Goal: Task Accomplishment & Management: Use online tool/utility

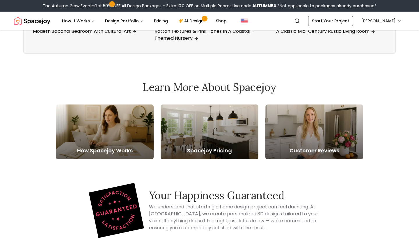
scroll to position [2104, 0]
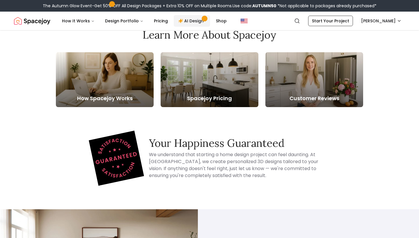
click at [192, 23] on link "AI Design" at bounding box center [192, 21] width 36 height 12
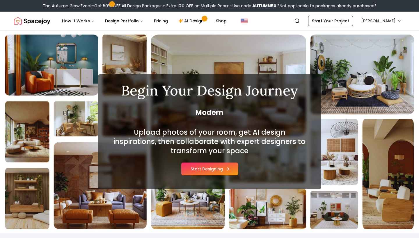
click at [207, 165] on button "Start Designing" at bounding box center [209, 169] width 57 height 13
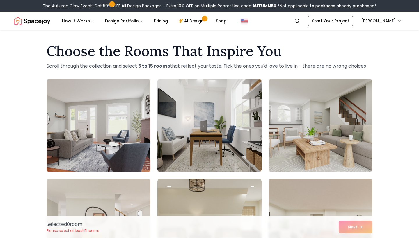
click at [144, 131] on img at bounding box center [98, 126] width 109 height 98
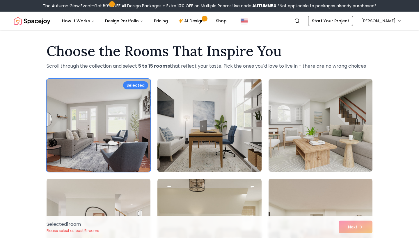
click at [238, 130] on img at bounding box center [209, 126] width 109 height 98
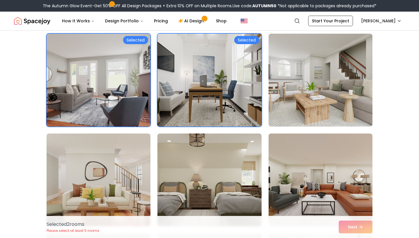
scroll to position [77, 0]
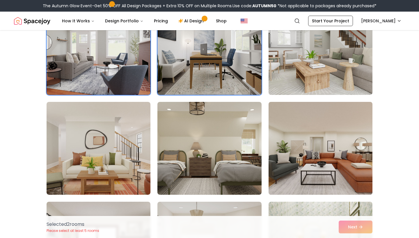
click at [296, 119] on img at bounding box center [320, 149] width 109 height 98
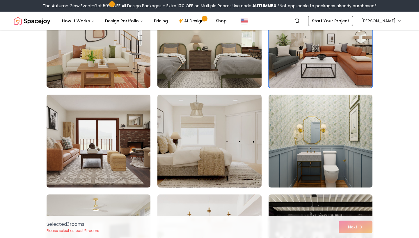
scroll to position [210, 0]
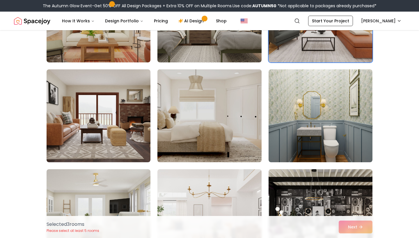
click at [241, 155] on img at bounding box center [209, 116] width 109 height 98
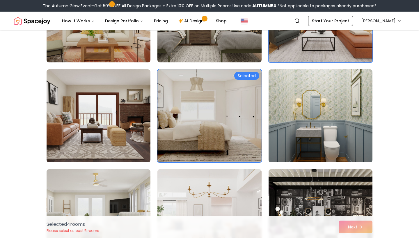
click at [346, 133] on img at bounding box center [320, 116] width 109 height 98
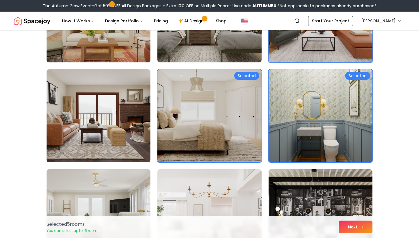
click at [353, 229] on button "Next" at bounding box center [355, 227] width 34 height 13
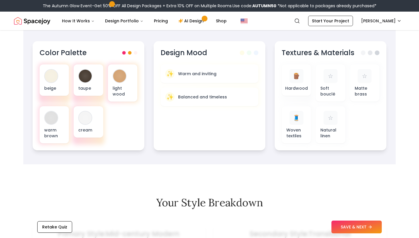
scroll to position [203, 0]
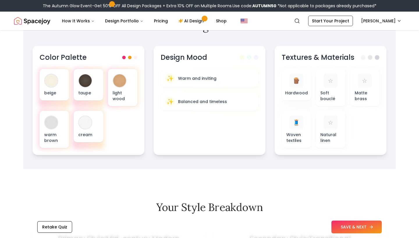
click at [367, 227] on button "SAVE & NEXT" at bounding box center [356, 227] width 50 height 13
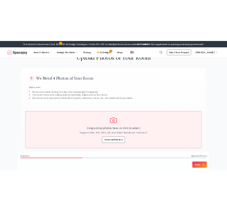
scroll to position [22, 0]
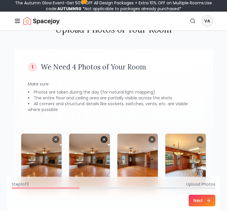
click at [104, 140] on icon "Remove image" at bounding box center [104, 139] width 2 height 2
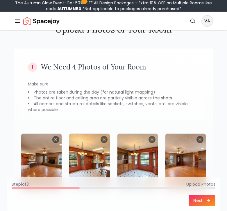
click at [203, 201] on button "Next" at bounding box center [202, 201] width 27 height 12
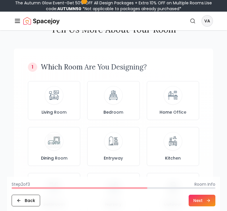
scroll to position [0, 0]
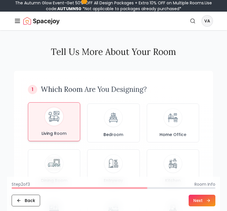
click at [61, 123] on img at bounding box center [54, 116] width 15 height 15
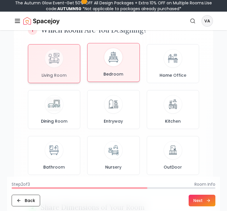
scroll to position [64, 0]
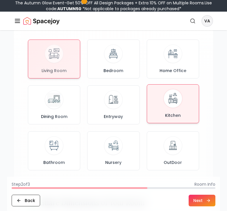
click at [192, 111] on div "Kitchen" at bounding box center [173, 103] width 42 height 29
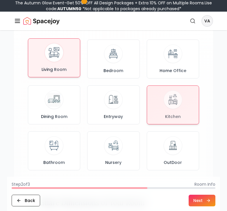
click at [63, 66] on div "Living Room" at bounding box center [54, 57] width 42 height 29
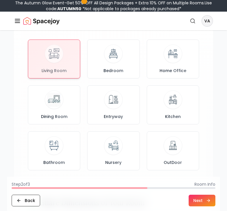
click at [201, 201] on button "Next" at bounding box center [202, 201] width 27 height 12
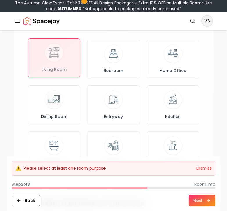
click at [60, 59] on div at bounding box center [54, 58] width 52 height 38
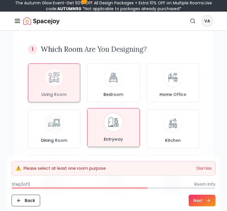
scroll to position [21, 0]
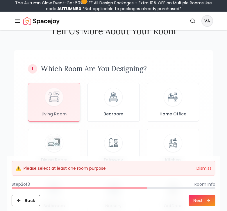
click at [201, 197] on button "Next" at bounding box center [202, 201] width 27 height 12
click at [206, 167] on button "Dismiss" at bounding box center [204, 168] width 15 height 6
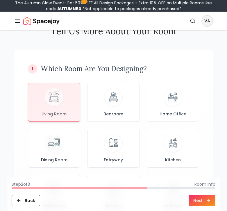
click at [200, 205] on button "Next" at bounding box center [202, 201] width 27 height 12
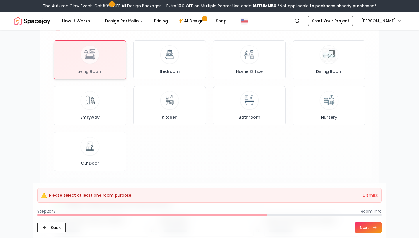
scroll to position [77, 0]
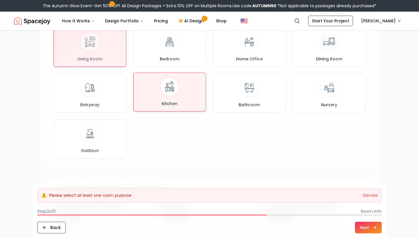
click at [190, 95] on div "Kitchen" at bounding box center [169, 92] width 63 height 29
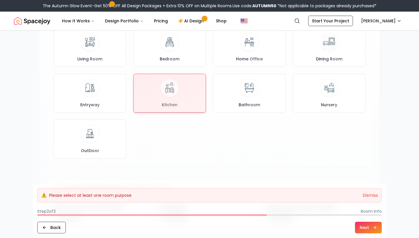
click at [366, 226] on button "Next" at bounding box center [368, 228] width 27 height 12
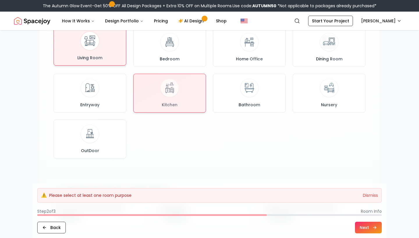
click at [102, 50] on div "Living Room" at bounding box center [89, 46] width 63 height 29
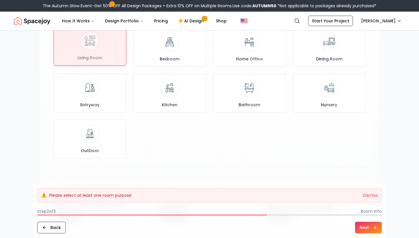
click at [102, 50] on div at bounding box center [90, 46] width 72 height 38
click at [369, 197] on button "Dismiss" at bounding box center [370, 196] width 15 height 6
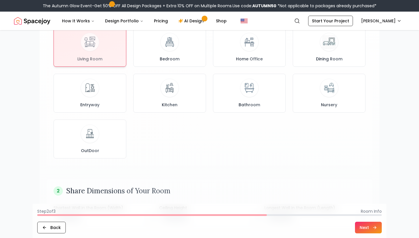
click at [365, 228] on button "Next" at bounding box center [368, 228] width 27 height 12
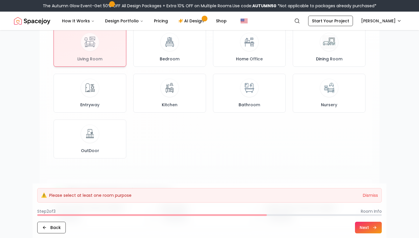
click at [365, 228] on button "Next" at bounding box center [368, 228] width 27 height 12
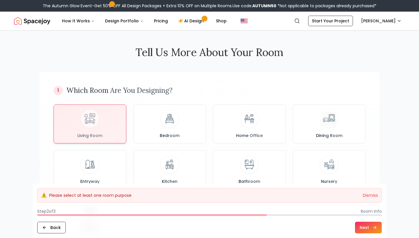
scroll to position [0, 0]
click at [91, 124] on div at bounding box center [90, 123] width 72 height 38
click at [366, 226] on button "Next" at bounding box center [368, 228] width 27 height 12
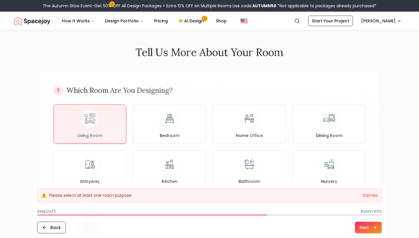
click at [366, 226] on button "Next" at bounding box center [368, 228] width 27 height 12
click at [369, 197] on button "Dismiss" at bounding box center [370, 196] width 15 height 6
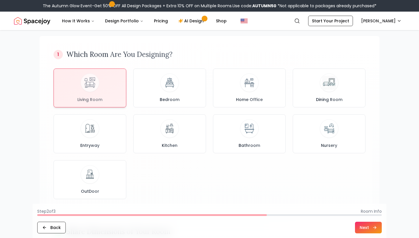
scroll to position [21, 0]
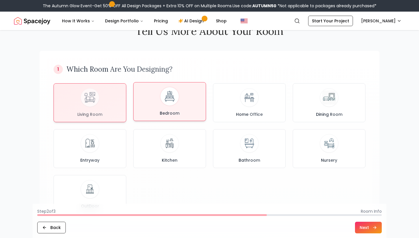
click at [171, 109] on div "Bedroom" at bounding box center [169, 101] width 63 height 29
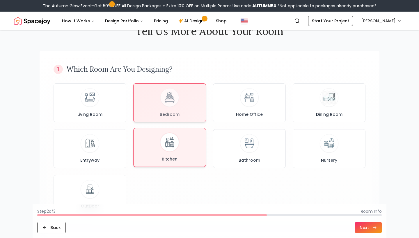
click at [192, 151] on div "Kitchen" at bounding box center [169, 147] width 63 height 29
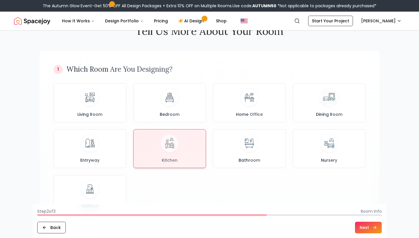
click at [369, 231] on button "Next" at bounding box center [368, 228] width 27 height 12
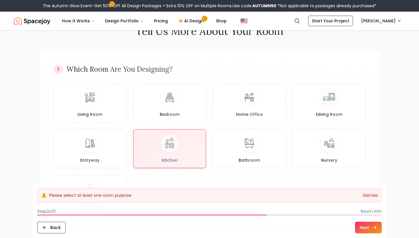
click at [363, 197] on button "Dismiss" at bounding box center [370, 196] width 15 height 6
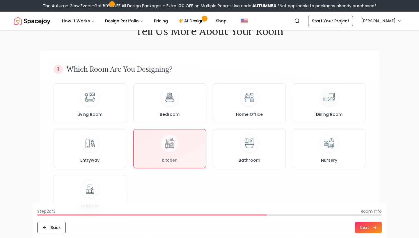
click at [369, 224] on button "Next" at bounding box center [368, 228] width 27 height 12
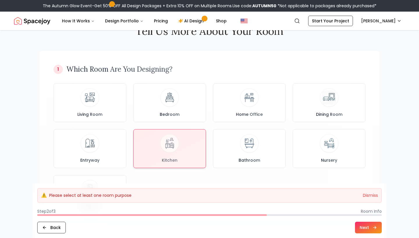
click at [369, 224] on button "Next" at bounding box center [368, 228] width 27 height 12
click at [368, 197] on button "Dismiss" at bounding box center [370, 196] width 15 height 6
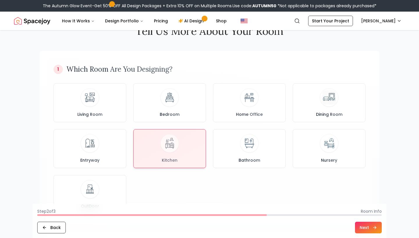
click at [363, 231] on button "Next" at bounding box center [368, 228] width 27 height 12
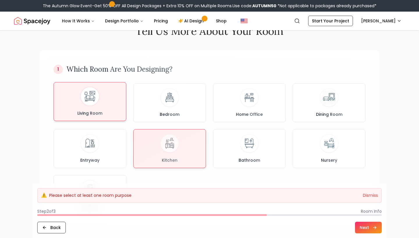
click at [112, 121] on button "Living Room" at bounding box center [89, 101] width 73 height 39
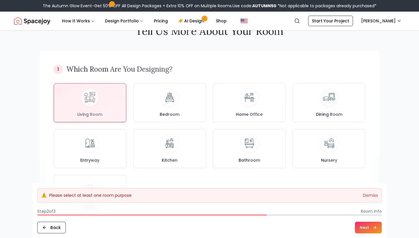
click at [365, 228] on button "Next" at bounding box center [368, 228] width 27 height 12
click at [365, 196] on button "Dismiss" at bounding box center [370, 196] width 15 height 6
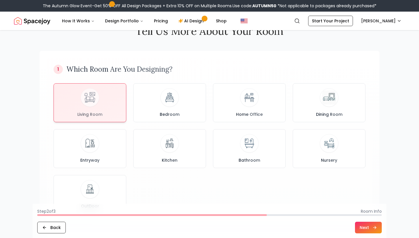
click at [378, 238] on footer "Step 2 of 3 Room Info Back Next" at bounding box center [210, 221] width 354 height 34
click at [372, 230] on button "Next" at bounding box center [368, 228] width 27 height 12
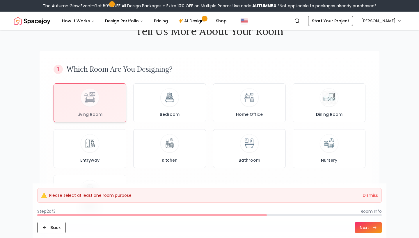
click at [372, 231] on button "Next" at bounding box center [368, 228] width 27 height 12
click at [372, 228] on button "Next" at bounding box center [368, 228] width 27 height 12
click at [367, 195] on button "Dismiss" at bounding box center [370, 196] width 15 height 6
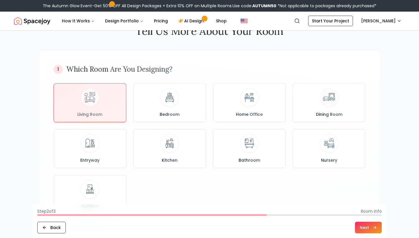
click at [372, 226] on button "Next" at bounding box center [368, 228] width 27 height 12
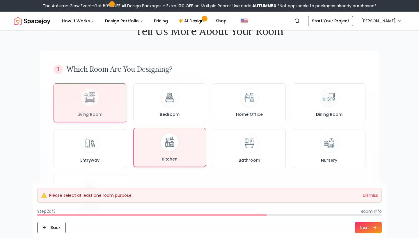
click at [186, 130] on button "Kitchen" at bounding box center [169, 147] width 73 height 39
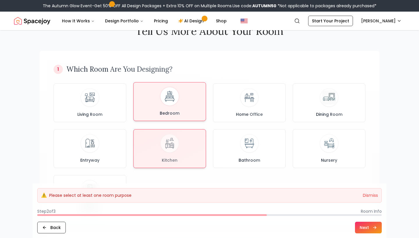
click at [172, 109] on div "Bedroom" at bounding box center [169, 101] width 63 height 29
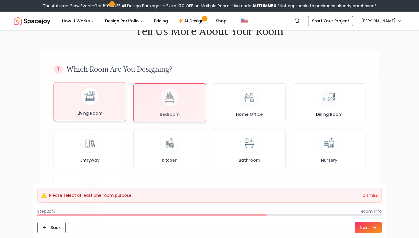
click at [94, 107] on div "Living Room" at bounding box center [89, 101] width 63 height 29
click at [174, 106] on div "Bedroom" at bounding box center [169, 101] width 63 height 29
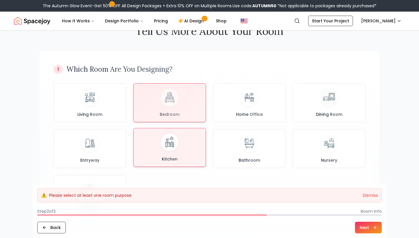
click at [172, 153] on div "Kitchen" at bounding box center [169, 147] width 63 height 29
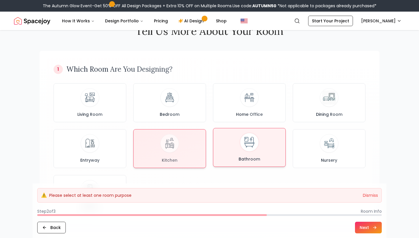
click at [240, 158] on span "Bathroom" at bounding box center [249, 159] width 24 height 6
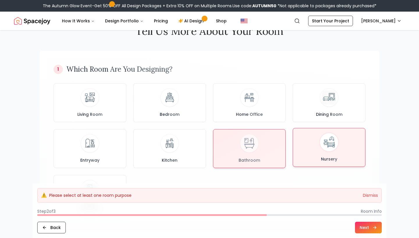
click at [343, 147] on div "Nursery" at bounding box center [328, 147] width 63 height 29
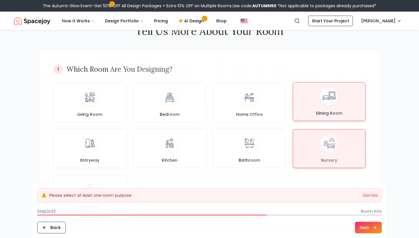
click at [331, 99] on img at bounding box center [328, 96] width 15 height 15
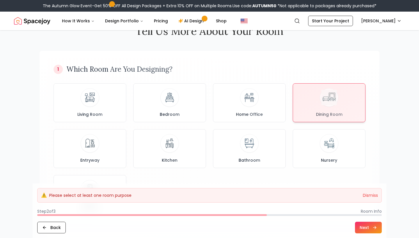
click at [366, 224] on button "Next" at bounding box center [368, 228] width 27 height 12
click at [368, 198] on button "Dismiss" at bounding box center [370, 196] width 15 height 6
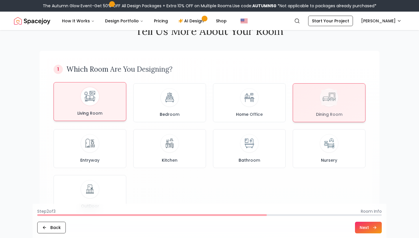
click at [108, 103] on div "Living Room" at bounding box center [89, 101] width 63 height 29
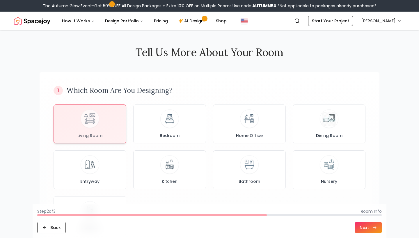
scroll to position [0, 0]
click at [374, 230] on button "Next" at bounding box center [368, 228] width 27 height 12
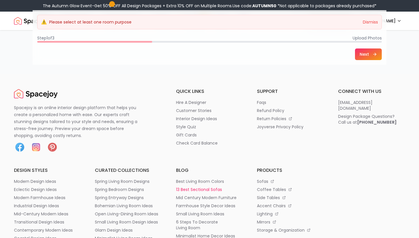
scroll to position [80, 0]
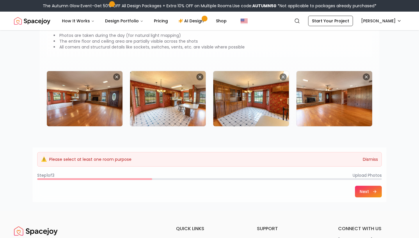
click at [371, 159] on button "Dismiss" at bounding box center [370, 160] width 15 height 6
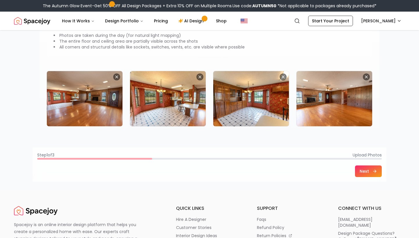
click at [370, 171] on button "Next" at bounding box center [368, 172] width 27 height 12
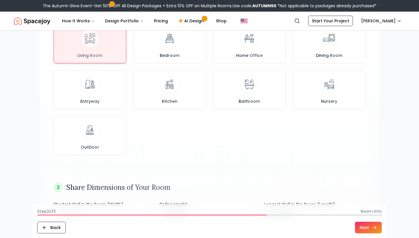
scroll to position [0, 0]
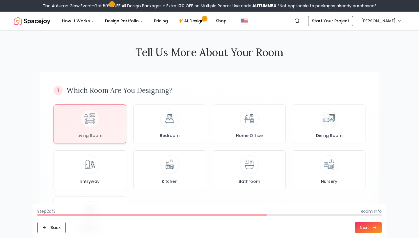
click at [372, 230] on button "Next" at bounding box center [368, 228] width 27 height 12
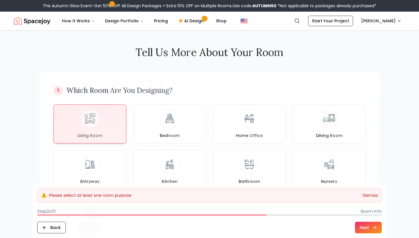
click at [370, 197] on button "Dismiss" at bounding box center [370, 196] width 15 height 6
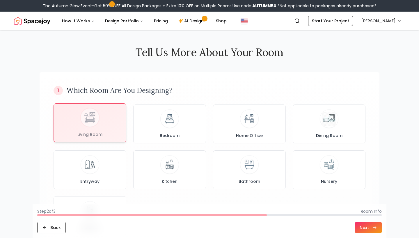
click at [104, 136] on div at bounding box center [90, 123] width 72 height 38
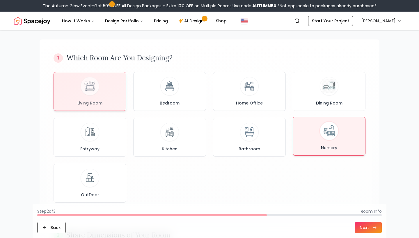
scroll to position [53, 0]
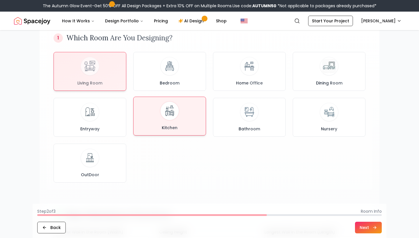
click at [156, 133] on button "Kitchen" at bounding box center [169, 116] width 73 height 39
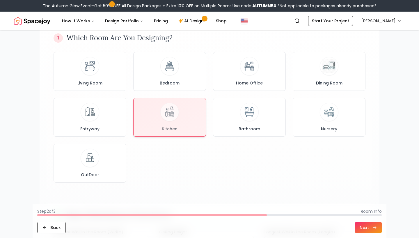
click at [369, 228] on button "Next" at bounding box center [368, 228] width 27 height 12
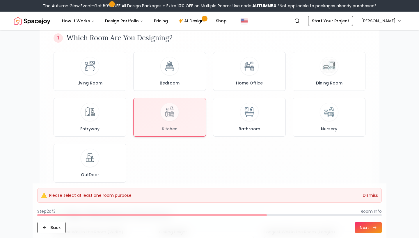
click at [369, 198] on button "Dismiss" at bounding box center [370, 196] width 15 height 6
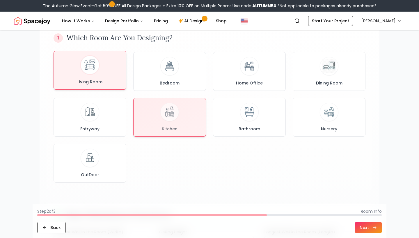
click at [113, 79] on div "Living Room" at bounding box center [89, 70] width 63 height 29
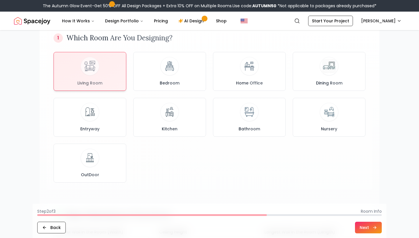
click at [363, 226] on button "Next" at bounding box center [368, 228] width 27 height 12
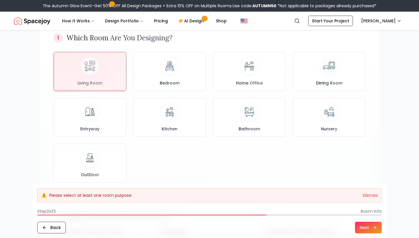
click at [369, 232] on button "Next" at bounding box center [368, 228] width 27 height 12
click at [370, 198] on button "Dismiss" at bounding box center [370, 196] width 15 height 6
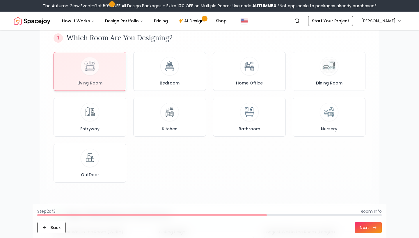
click at [368, 231] on button "Next" at bounding box center [368, 228] width 27 height 12
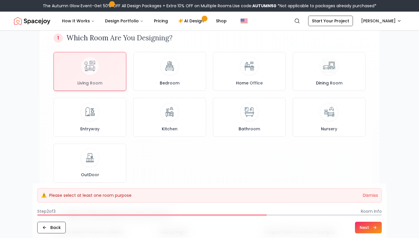
click at [368, 231] on button "Next" at bounding box center [368, 228] width 27 height 12
click at [371, 197] on button "Dismiss" at bounding box center [370, 196] width 15 height 6
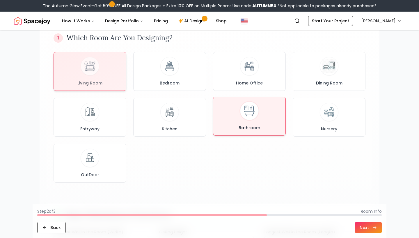
click at [231, 122] on div "Bathroom" at bounding box center [249, 116] width 63 height 29
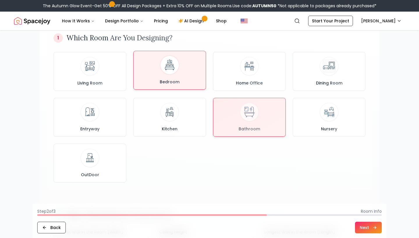
click at [193, 87] on button "Bedroom" at bounding box center [169, 70] width 73 height 39
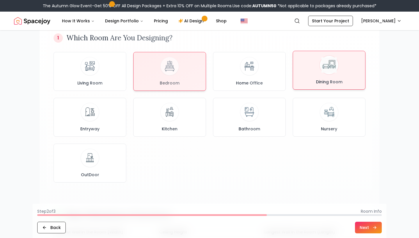
click at [337, 58] on div "Dining Room" at bounding box center [328, 70] width 63 height 29
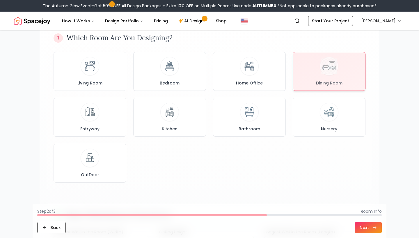
click at [367, 231] on button "Next" at bounding box center [368, 228] width 27 height 12
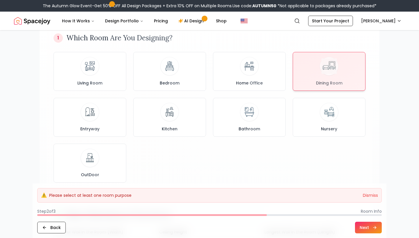
click at [367, 211] on span "Room Info" at bounding box center [371, 212] width 21 height 6
click at [366, 195] on button "Dismiss" at bounding box center [370, 196] width 15 height 6
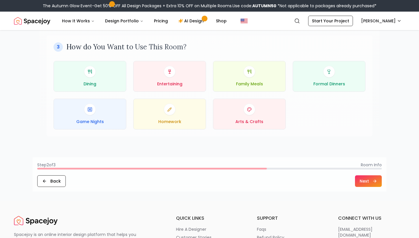
scroll to position [288, 0]
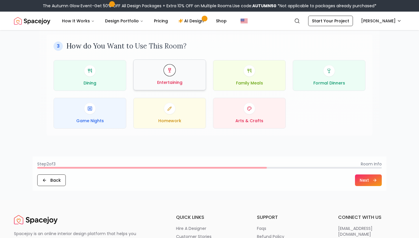
click at [180, 80] on span "Entertaining" at bounding box center [169, 83] width 25 height 6
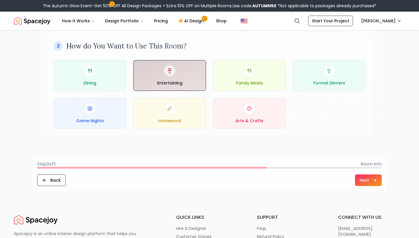
click at [376, 181] on icon at bounding box center [375, 180] width 5 height 5
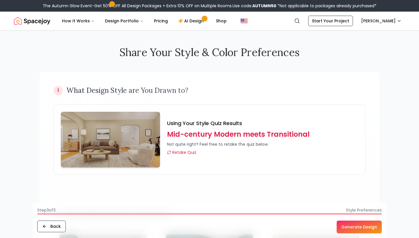
click at [360, 224] on button "Generate Design" at bounding box center [358, 227] width 45 height 13
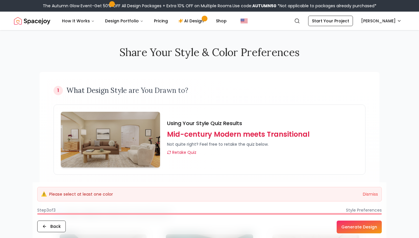
click at [208, 129] on div "Using Your Style Quiz Results Mid-century Modern meets Transitional Not quite r…" at bounding box center [262, 137] width 191 height 36
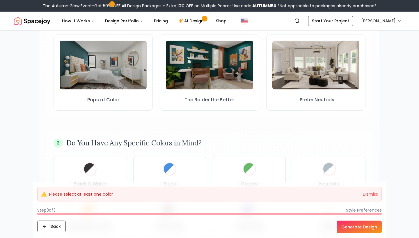
scroll to position [194, 0]
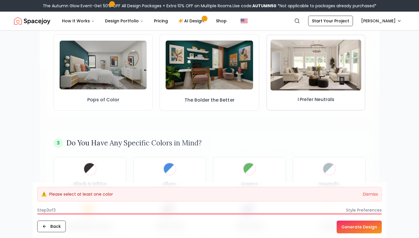
click at [295, 76] on img at bounding box center [315, 65] width 91 height 51
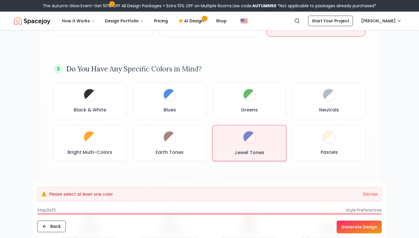
scroll to position [292, 0]
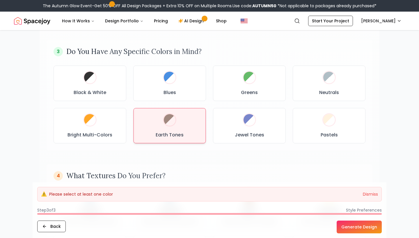
click at [165, 121] on div at bounding box center [170, 120] width 12 height 12
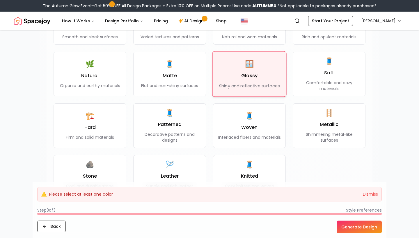
scroll to position [497, 0]
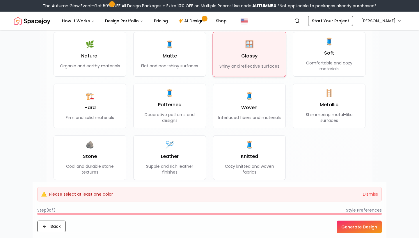
click at [260, 50] on div "🪟 Glossy Shiny and reflective surfaces" at bounding box center [249, 54] width 60 height 29
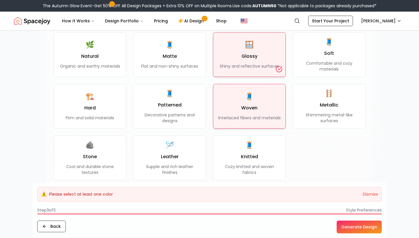
scroll to position [518, 0]
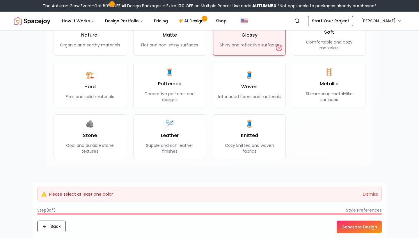
click at [352, 228] on button "Generate Design" at bounding box center [358, 227] width 45 height 13
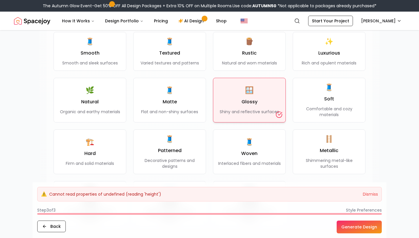
scroll to position [452, 0]
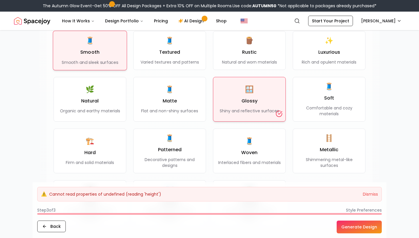
click at [125, 52] on button "🧵 Smooth Smooth and sleek surfaces" at bounding box center [90, 51] width 74 height 40
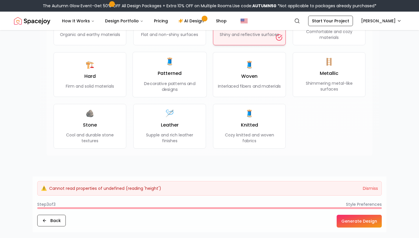
scroll to position [542, 0]
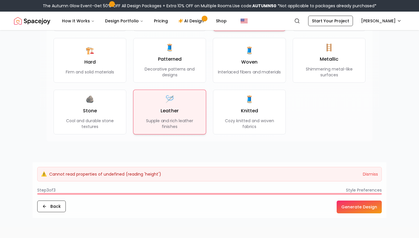
click at [177, 121] on p "Supple and rich leather finishes" at bounding box center [169, 124] width 63 height 12
click at [344, 207] on button "Generate Design" at bounding box center [358, 207] width 45 height 13
click at [371, 176] on button "Dismiss" at bounding box center [370, 175] width 15 height 6
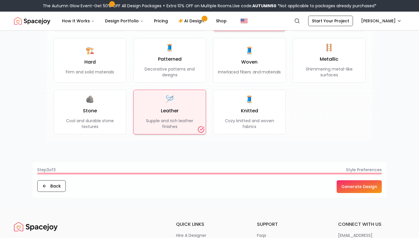
click at [364, 183] on button "Generate Design" at bounding box center [358, 187] width 45 height 13
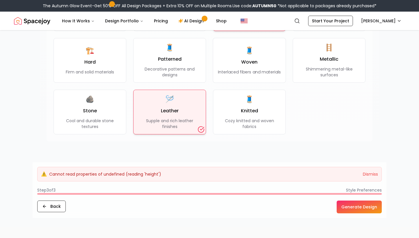
click at [355, 212] on button "Generate Design" at bounding box center [358, 207] width 45 height 13
click at [375, 173] on button "Dismiss" at bounding box center [370, 175] width 15 height 6
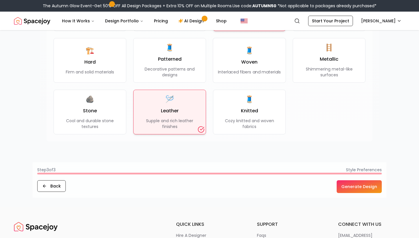
click at [370, 186] on button "Generate Design" at bounding box center [358, 187] width 45 height 13
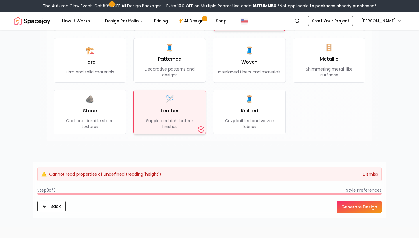
click at [367, 175] on button "Dismiss" at bounding box center [370, 175] width 15 height 6
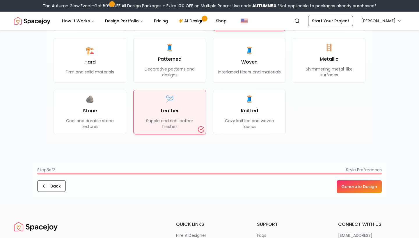
click at [362, 185] on button "Generate Design" at bounding box center [358, 187] width 45 height 13
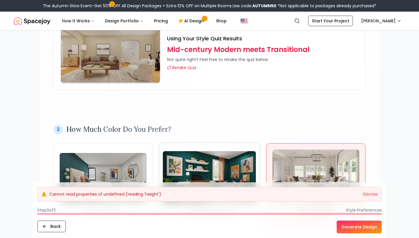
scroll to position [86, 0]
